Goal: Navigation & Orientation: Find specific page/section

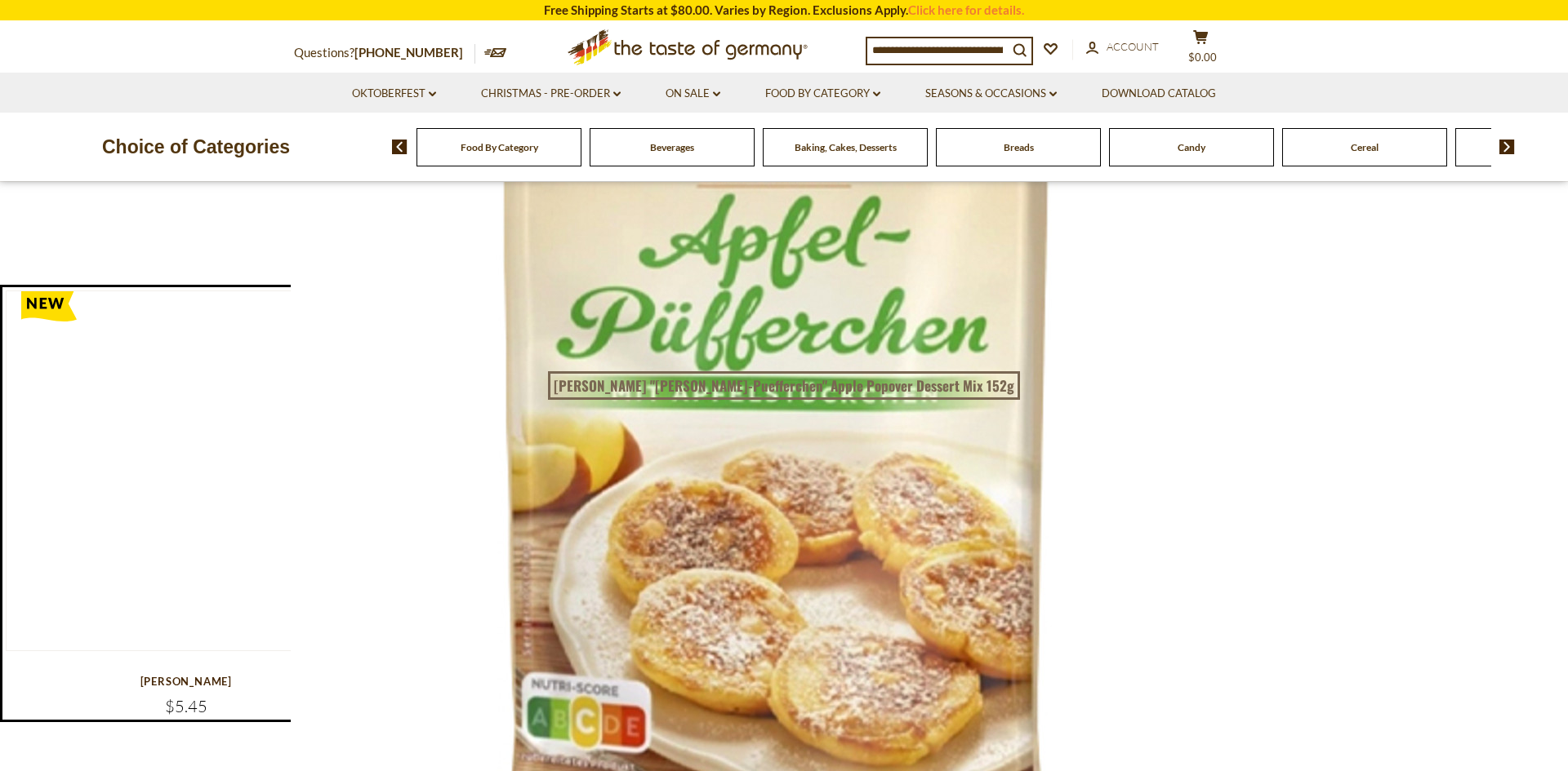
scroll to position [217, 0]
click at [845, 147] on span "Baking, Cakes, Desserts" at bounding box center [845, 147] width 102 height 12
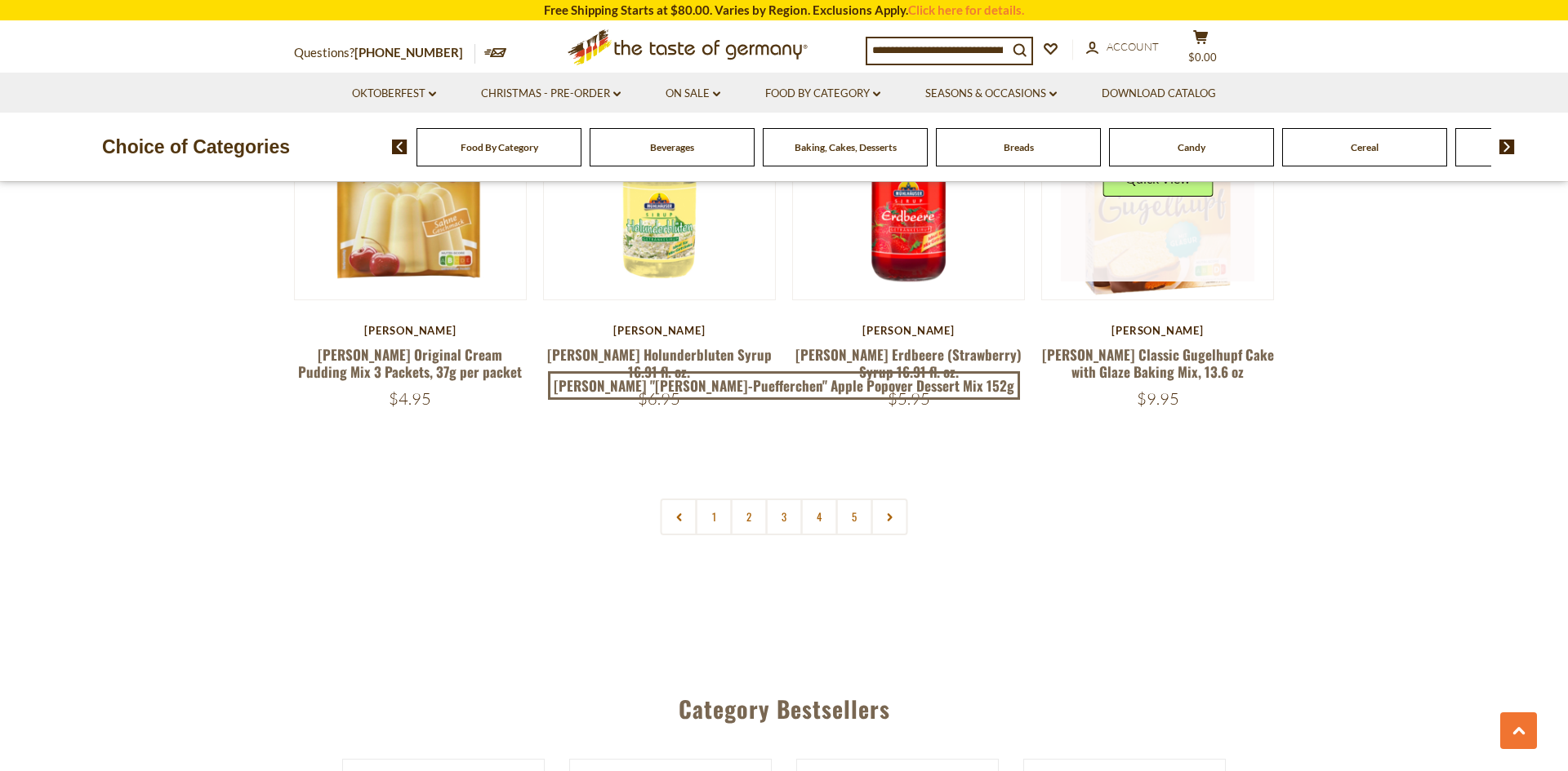
scroll to position [3898, 0]
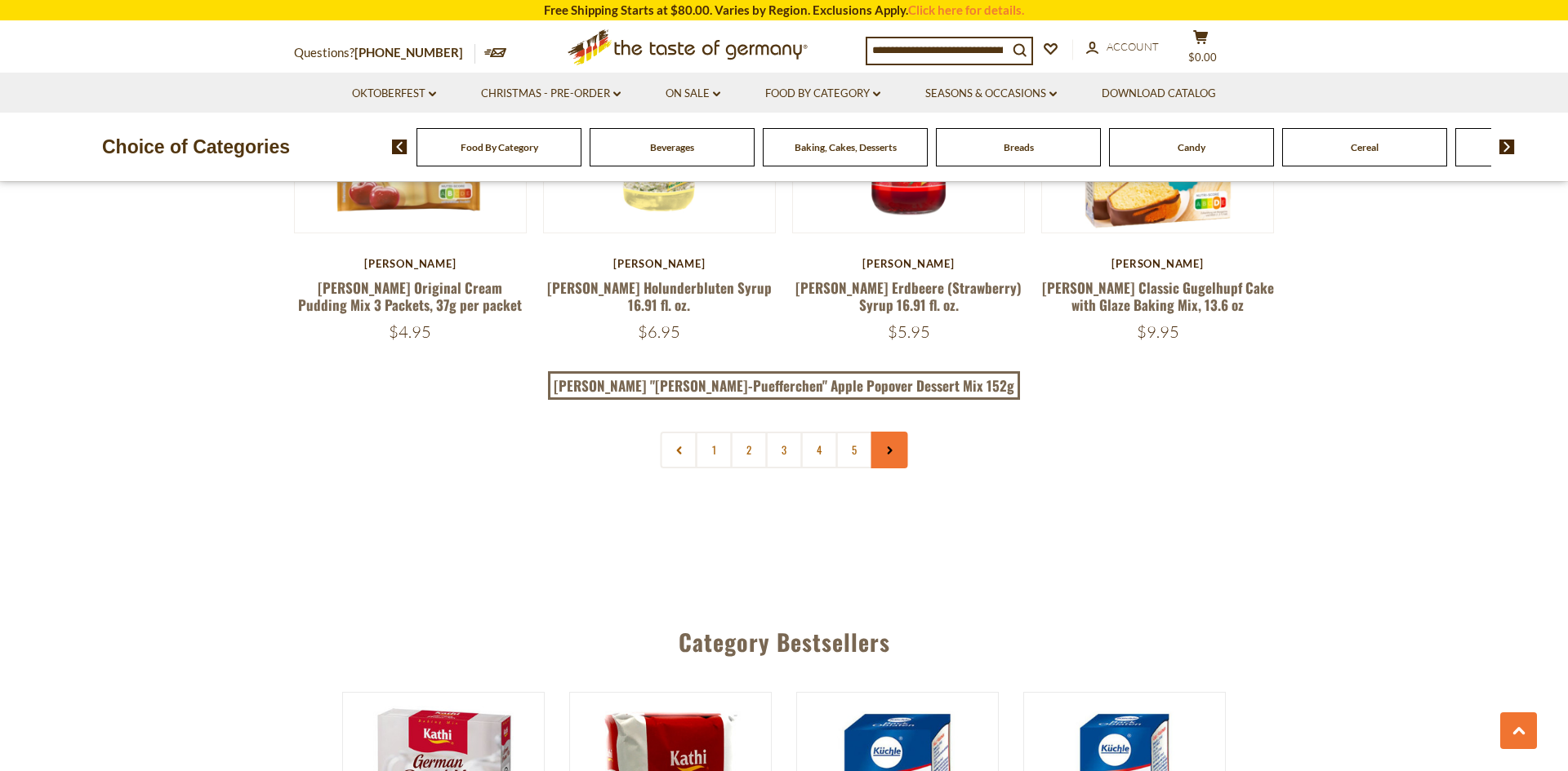
click at [895, 447] on link at bounding box center [889, 450] width 37 height 37
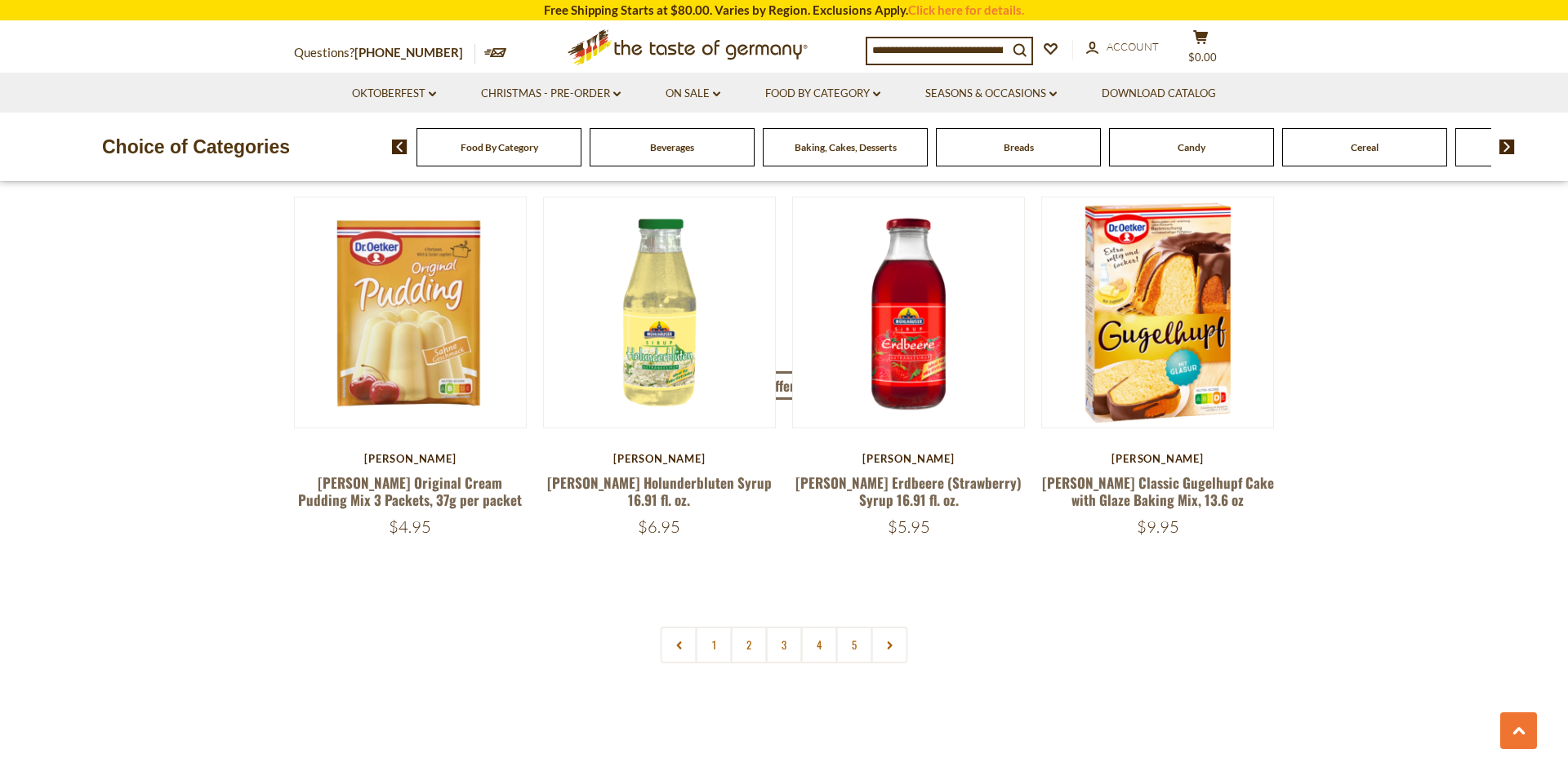
scroll to position [3746, 0]
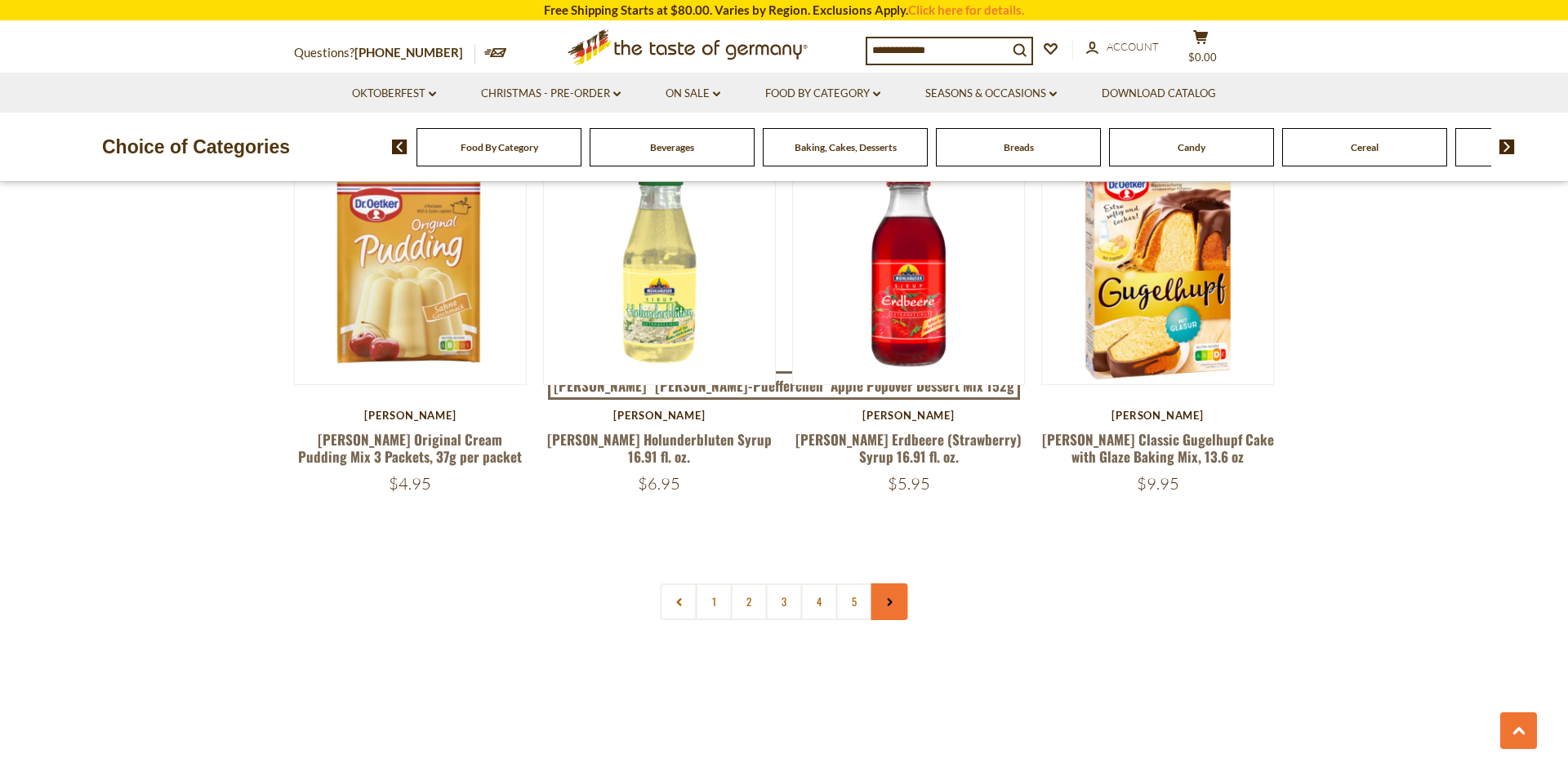
click at [895, 605] on link at bounding box center [889, 601] width 37 height 37
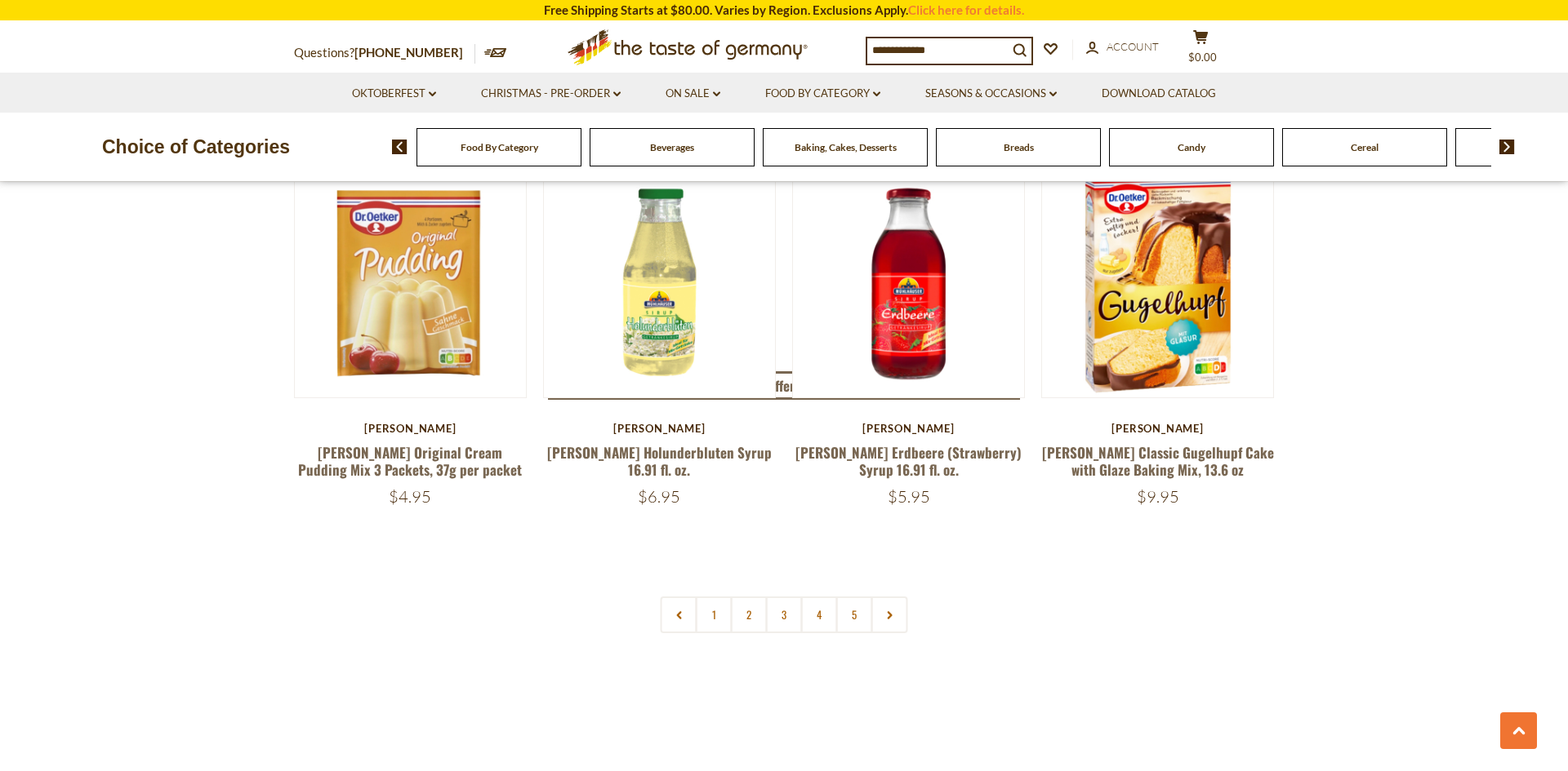
scroll to position [3775, 0]
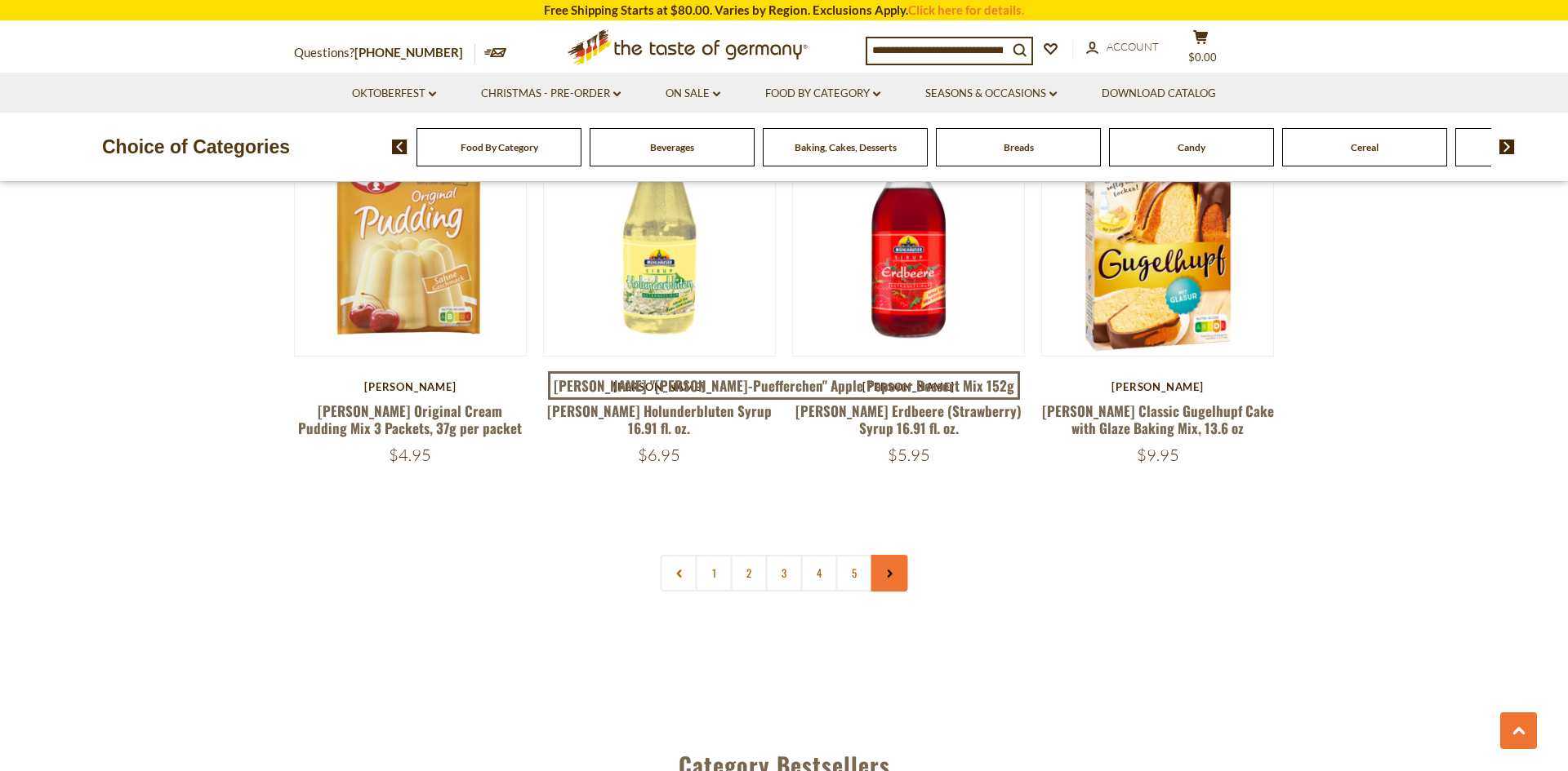
click at [889, 577] on icon at bounding box center [889, 574] width 10 height 8
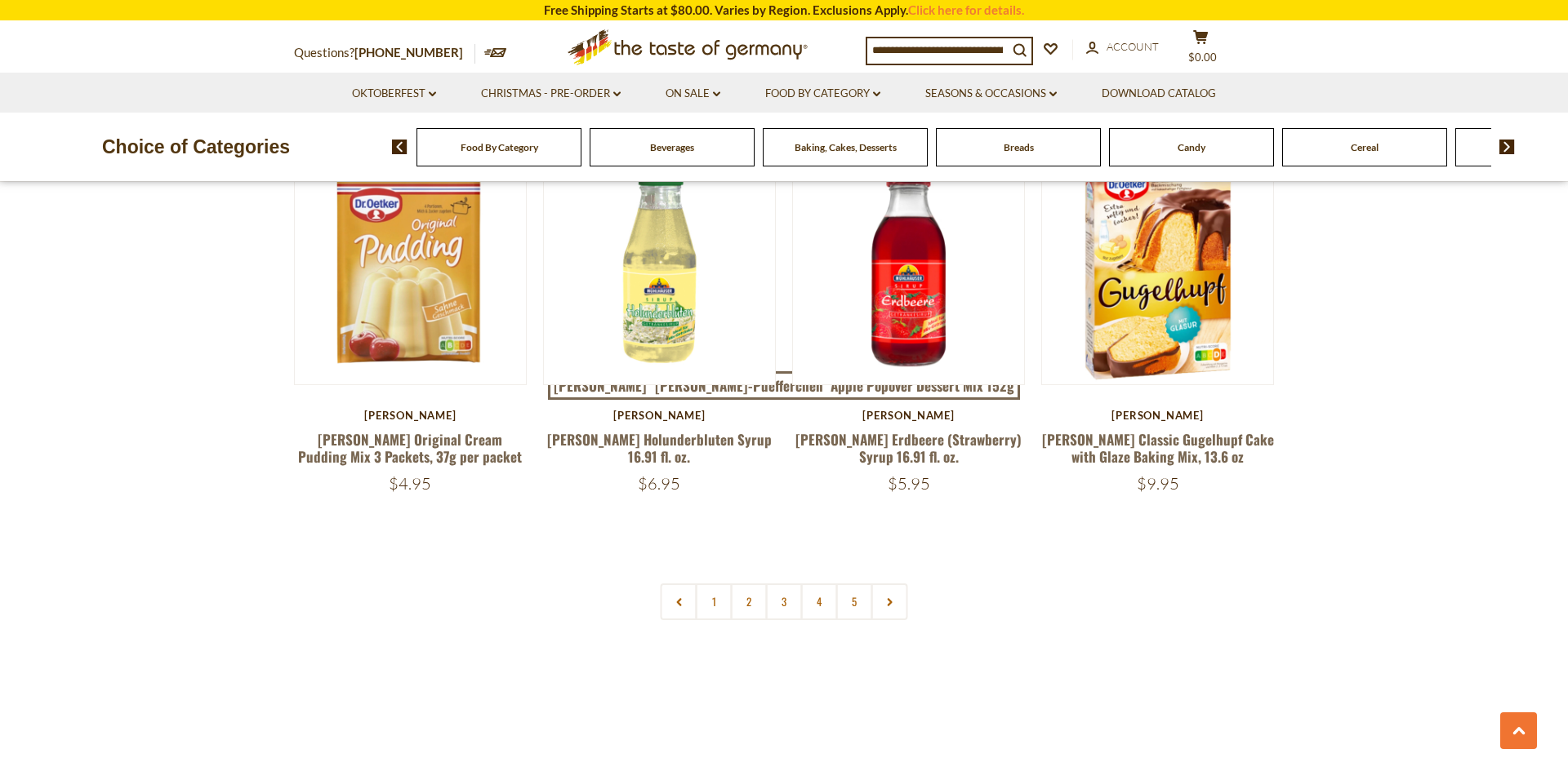
scroll to position [3840, 0]
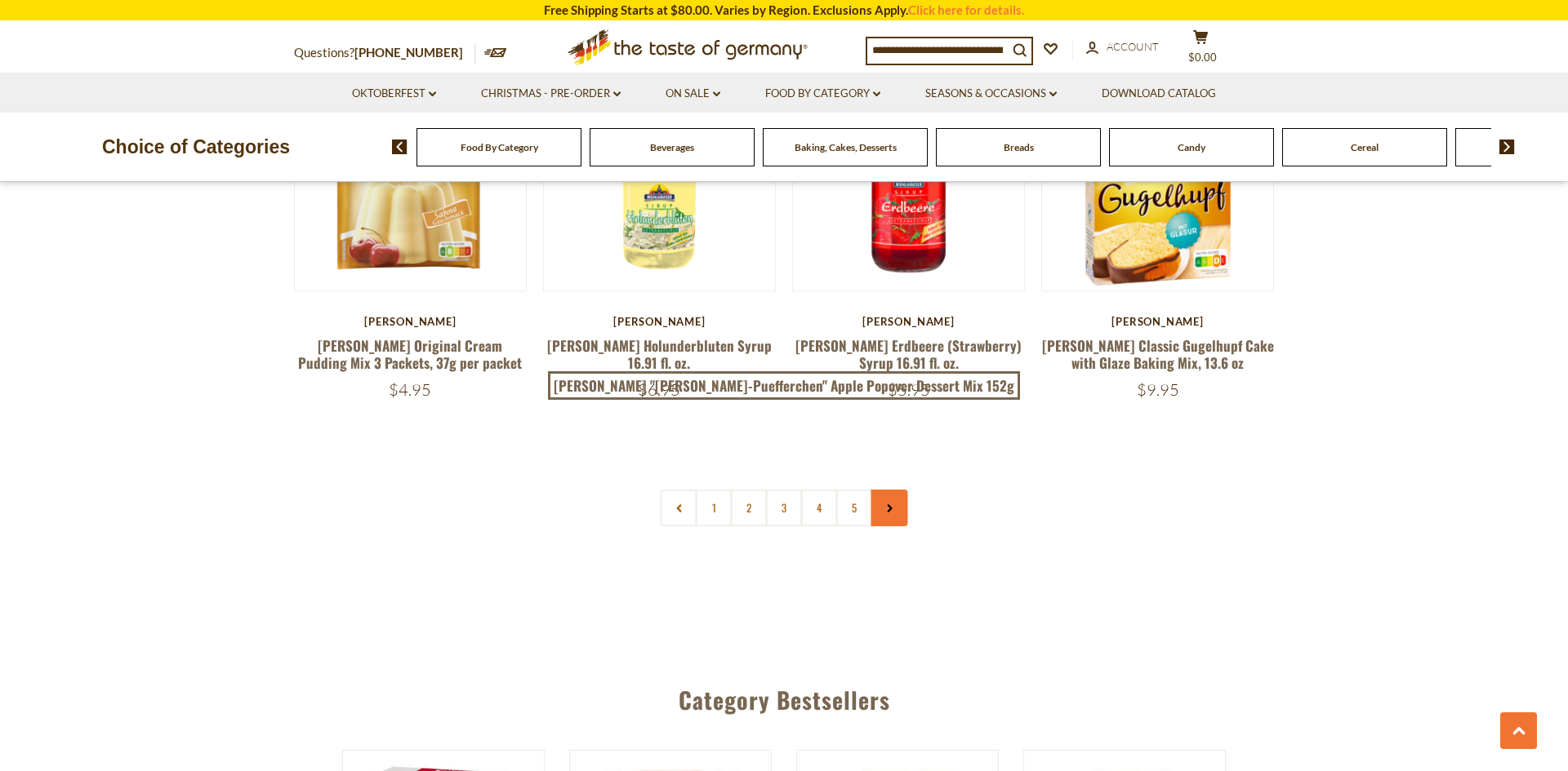
click at [894, 510] on link at bounding box center [889, 508] width 37 height 37
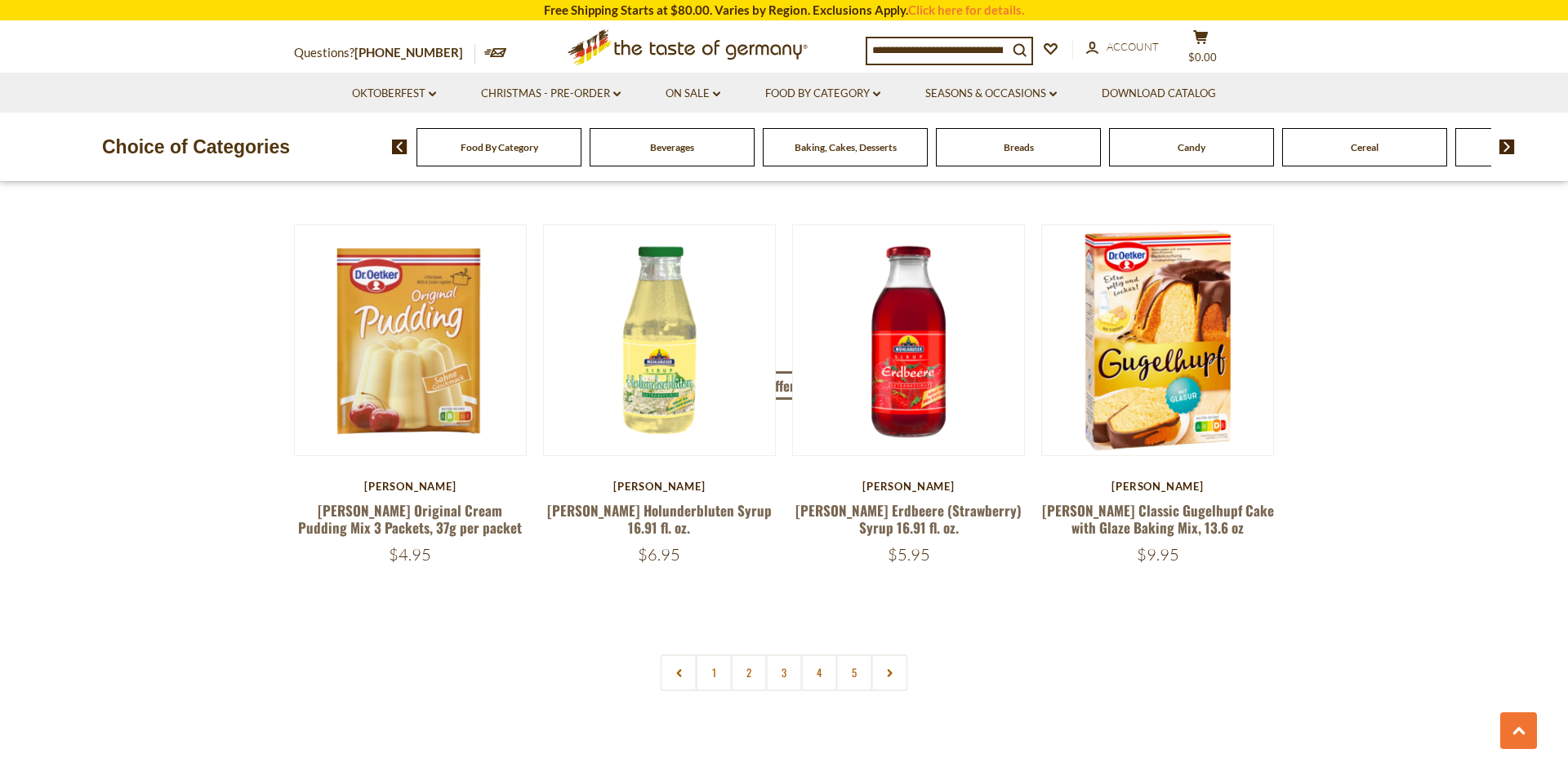
scroll to position [3686, 0]
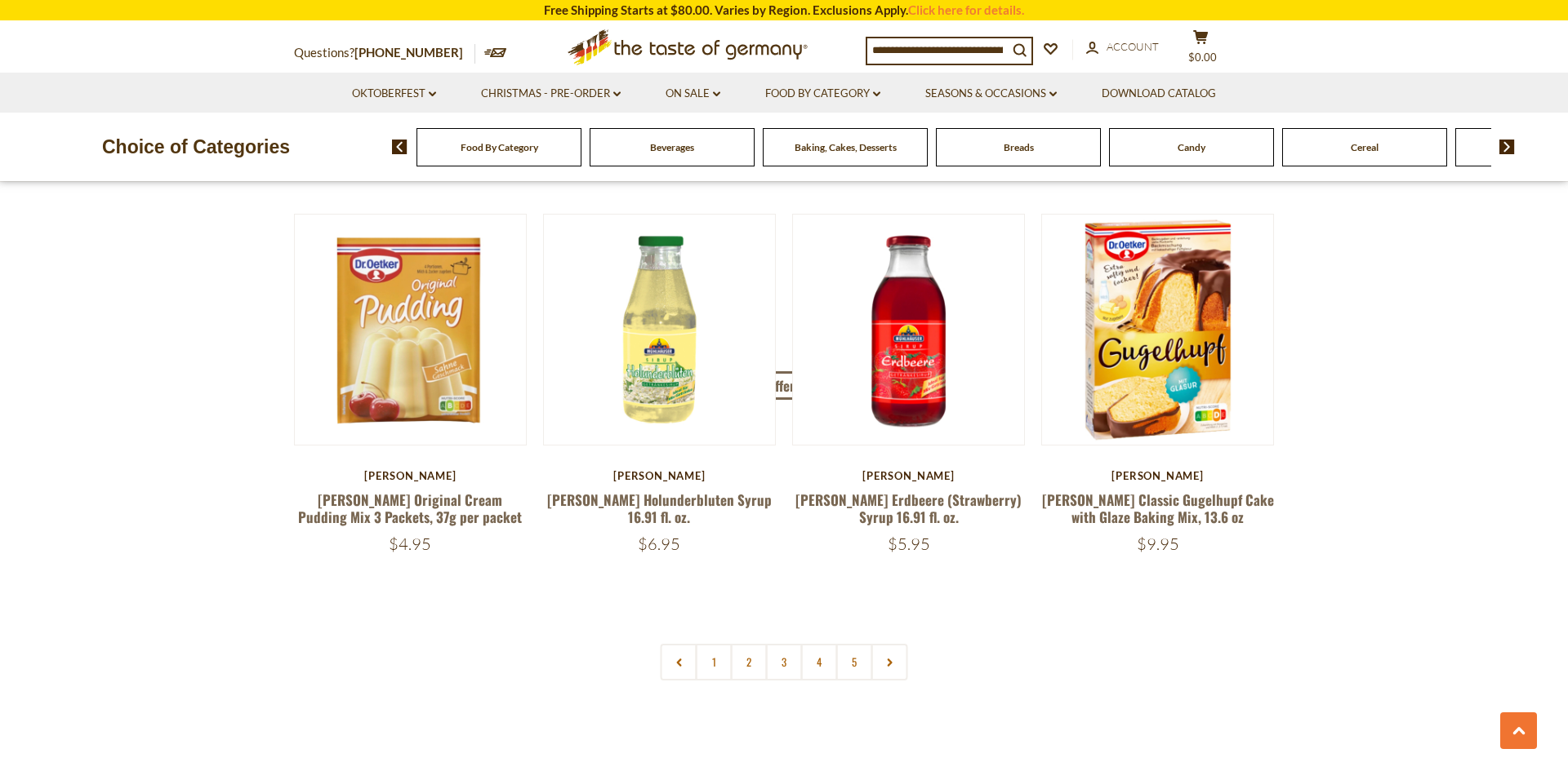
click at [891, 664] on icon at bounding box center [889, 663] width 10 height 8
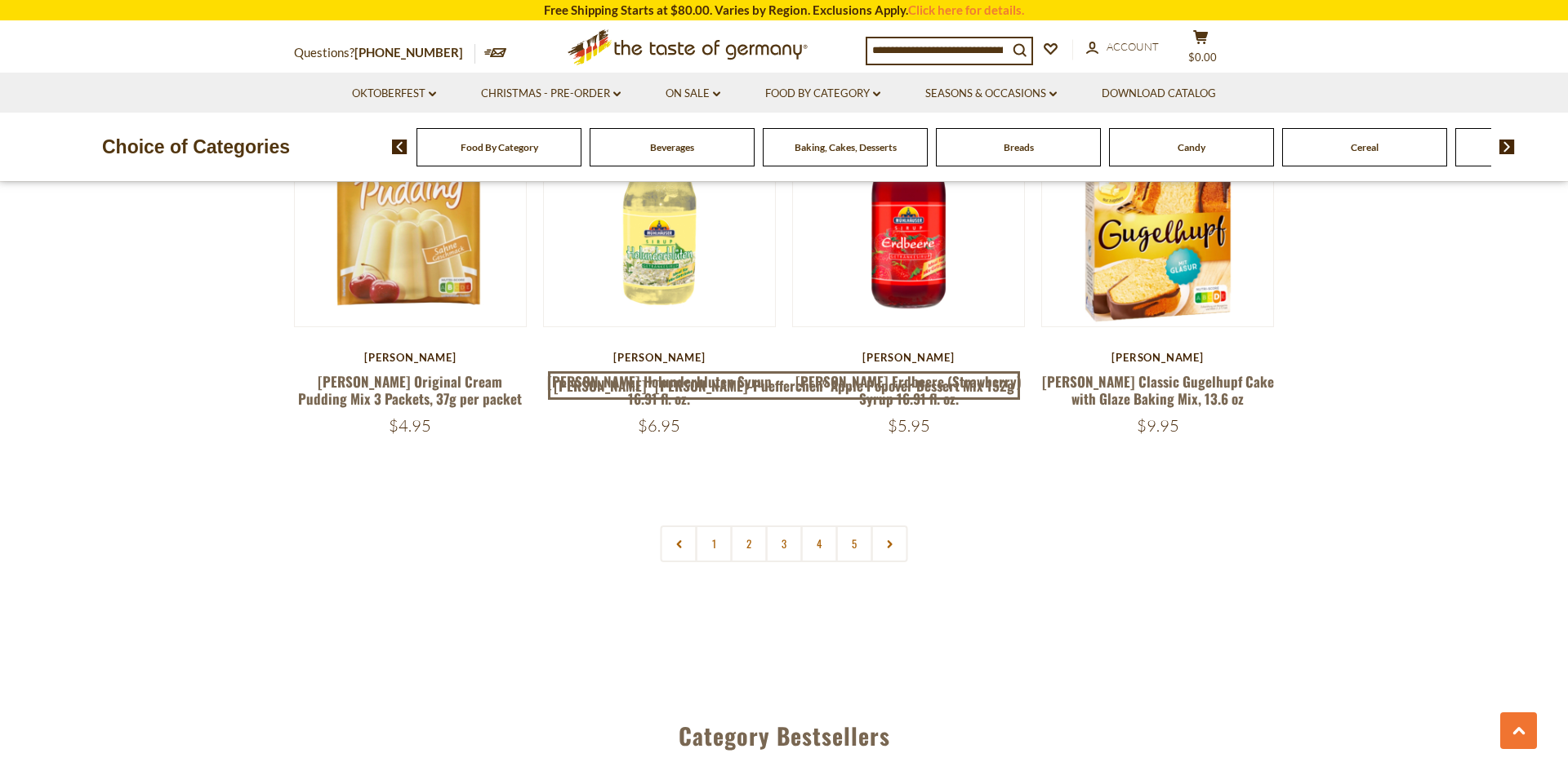
scroll to position [3808, 0]
